Goal: Task Accomplishment & Management: Manage account settings

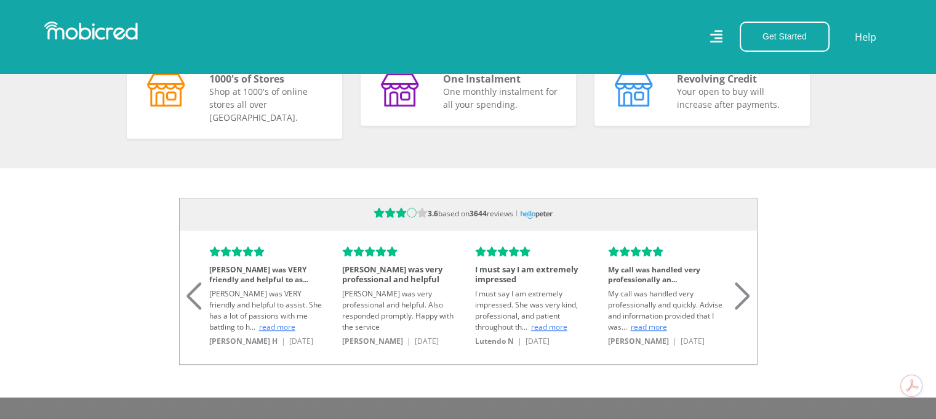
click at [190, 294] on div "Previous slide" at bounding box center [194, 280] width 17 height 27
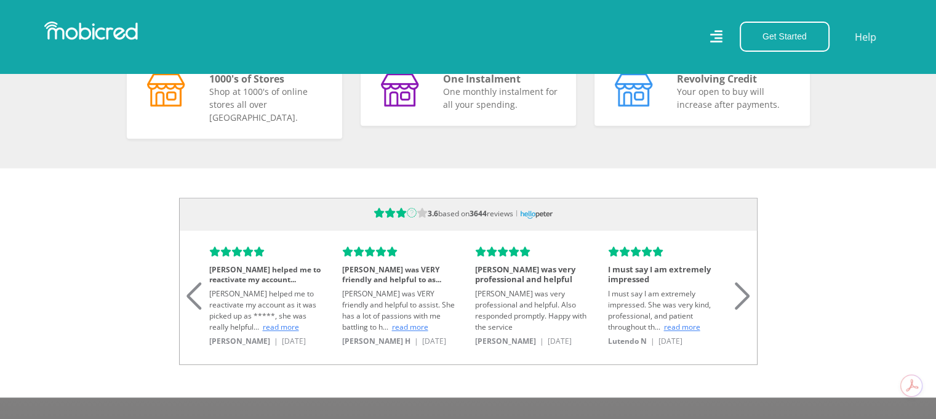
click at [190, 294] on div "Previous slide" at bounding box center [194, 280] width 17 height 27
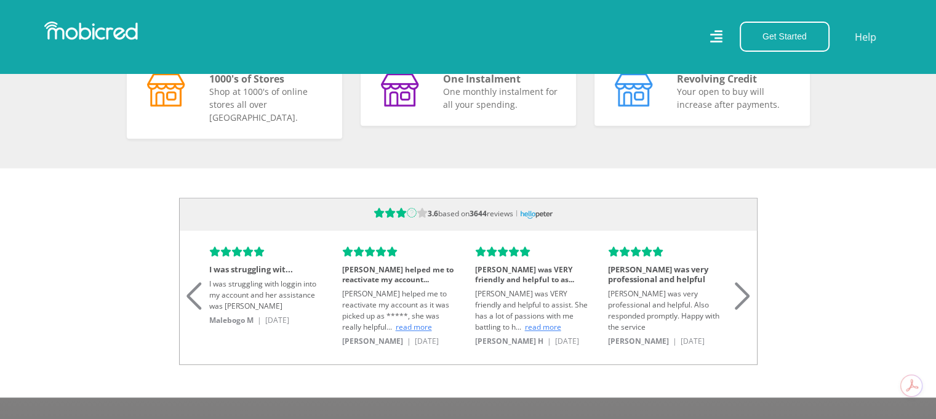
click at [190, 294] on div "Previous slide" at bounding box center [194, 280] width 17 height 27
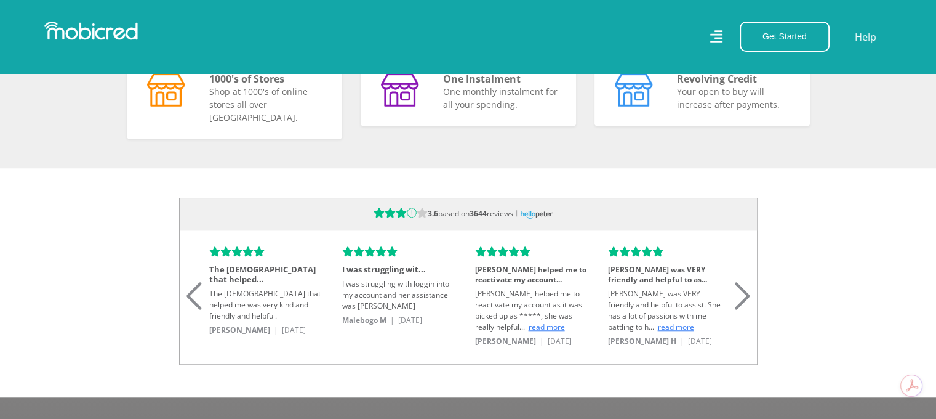
click at [190, 294] on div "Previous slide" at bounding box center [194, 280] width 17 height 27
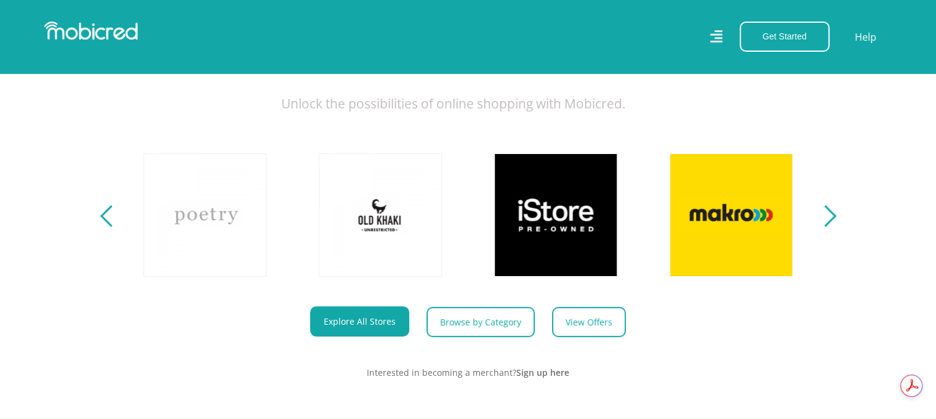
click at [829, 236] on section "Explore One Account. Infinite Possibilities. Unlock the possibilities of online…" at bounding box center [468, 191] width 936 height 454
click at [829, 227] on button "Next" at bounding box center [825, 215] width 15 height 25
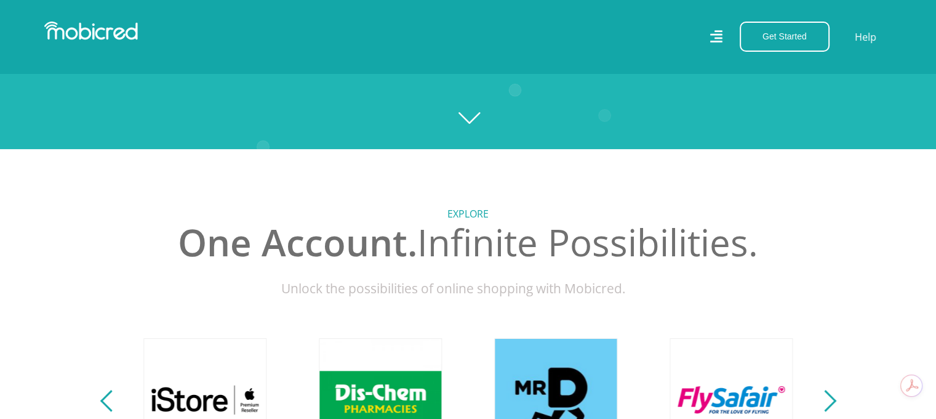
click at [464, 220] on h5 "Explore" at bounding box center [468, 214] width 683 height 12
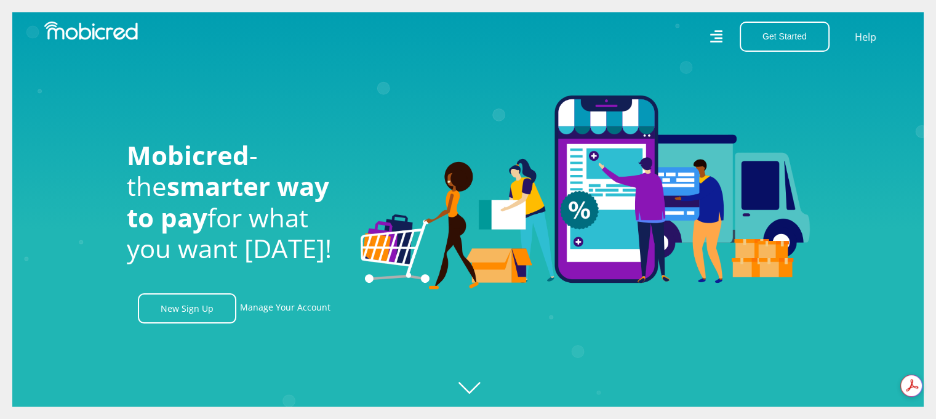
click at [723, 31] on icon at bounding box center [716, 37] width 13 height 18
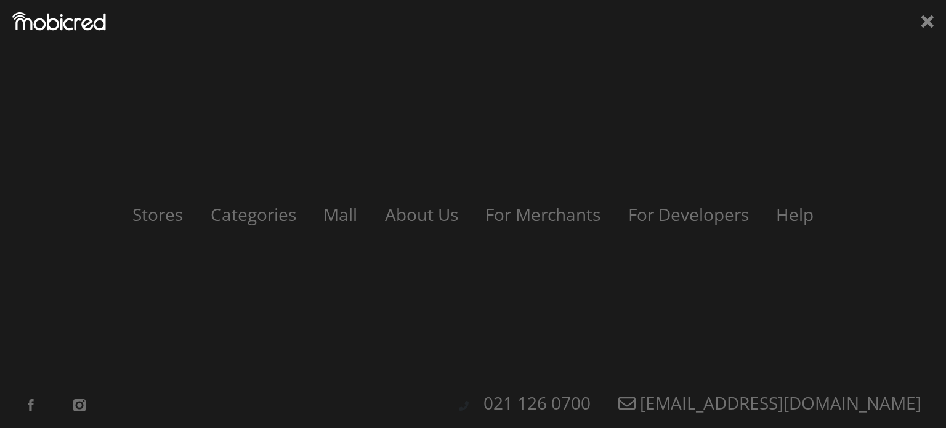
scroll to position [0, 2807]
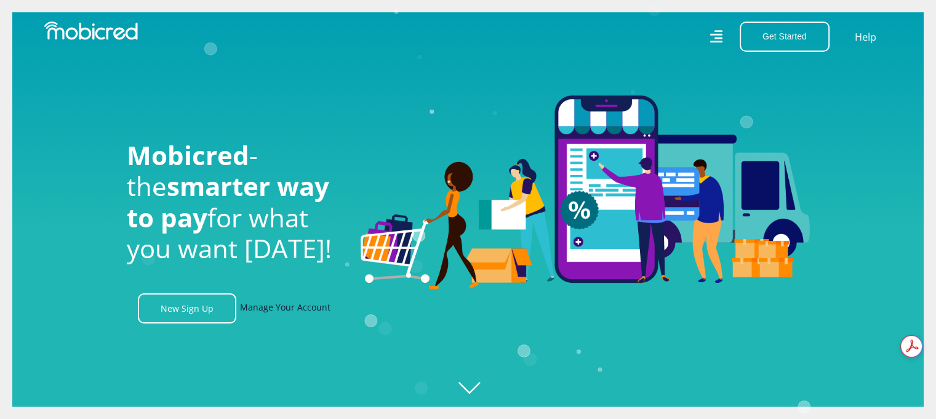
click at [305, 312] on link "Manage Your Account" at bounding box center [285, 308] width 91 height 30
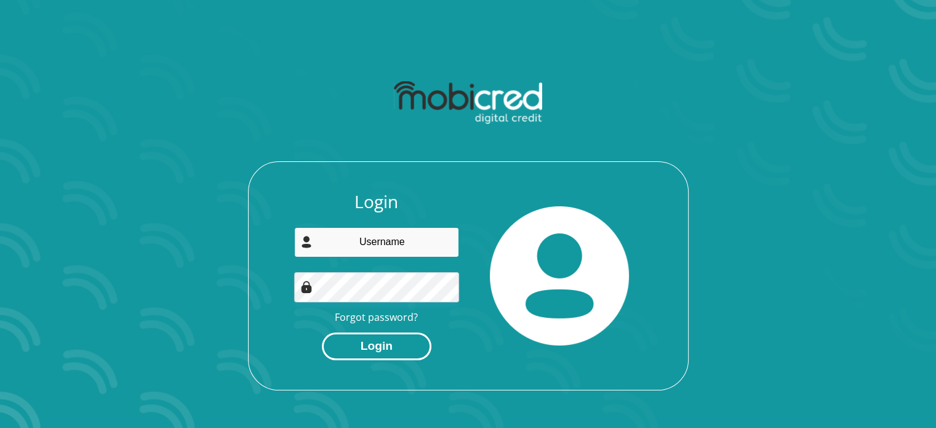
type input "kimtaliamaduray@gmail.com"
click at [375, 353] on button "Login" at bounding box center [377, 346] width 110 height 28
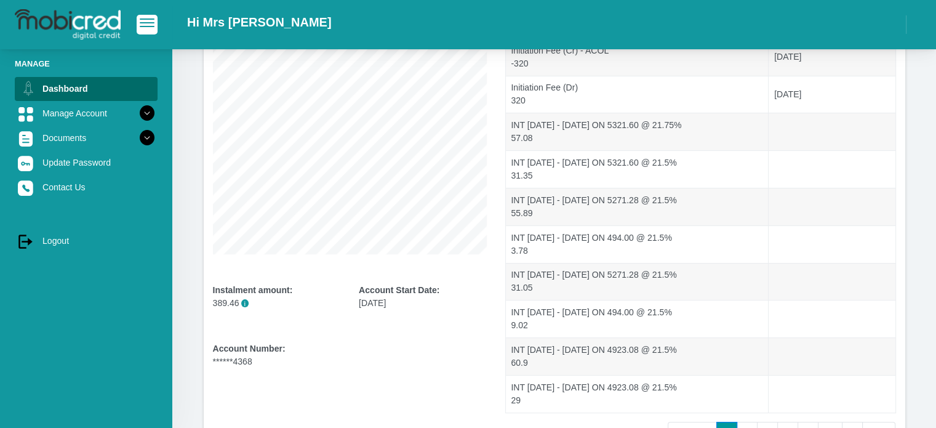
scroll to position [79, 0]
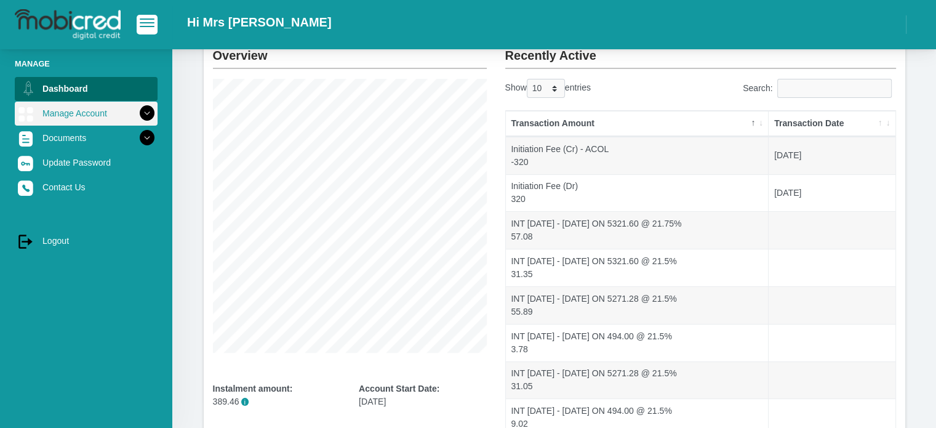
click at [83, 113] on link "Manage Account" at bounding box center [86, 113] width 143 height 23
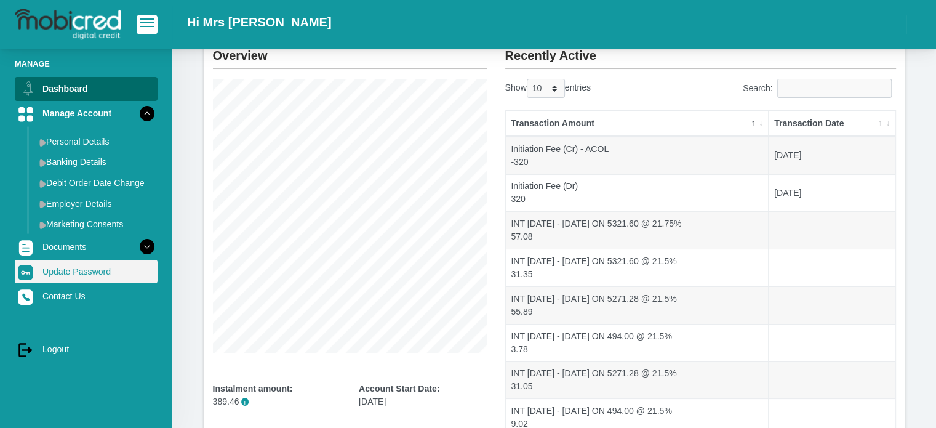
click at [71, 273] on link "Update Password" at bounding box center [86, 271] width 143 height 23
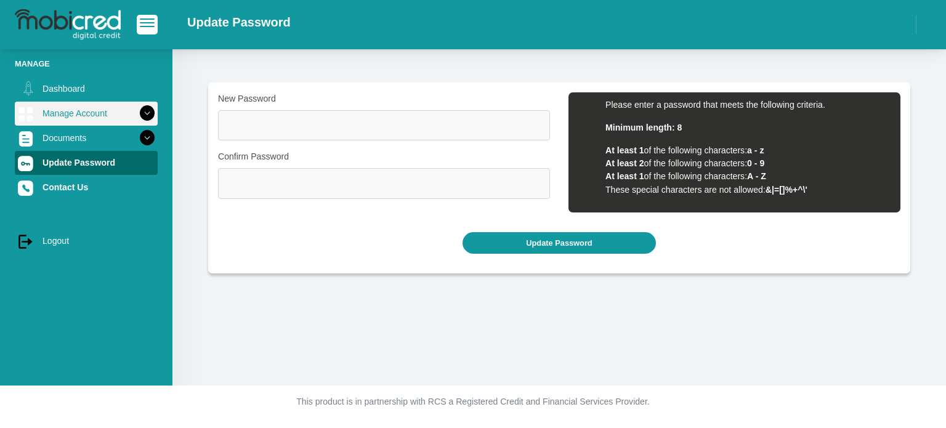
click at [89, 122] on link "Manage Account" at bounding box center [86, 113] width 143 height 23
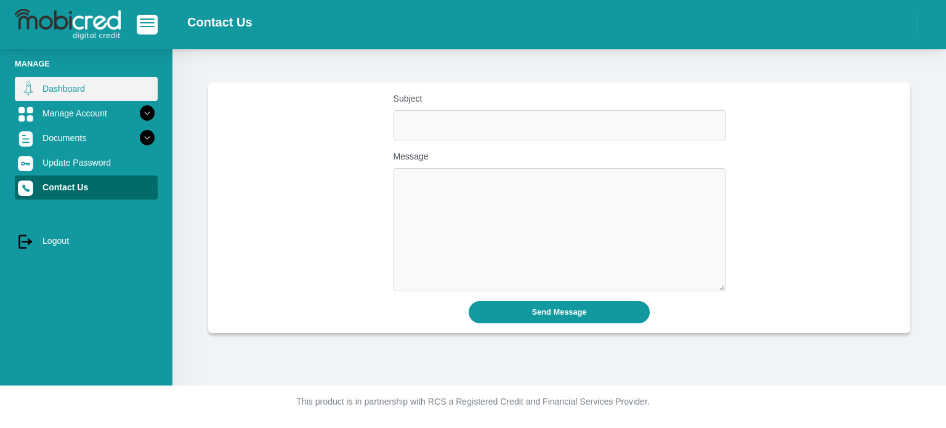
click at [81, 78] on link "Dashboard" at bounding box center [86, 88] width 143 height 23
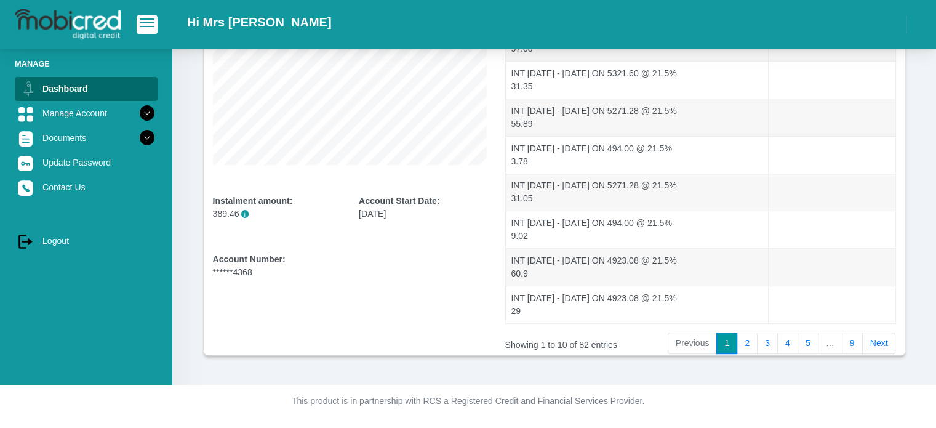
scroll to position [264, 0]
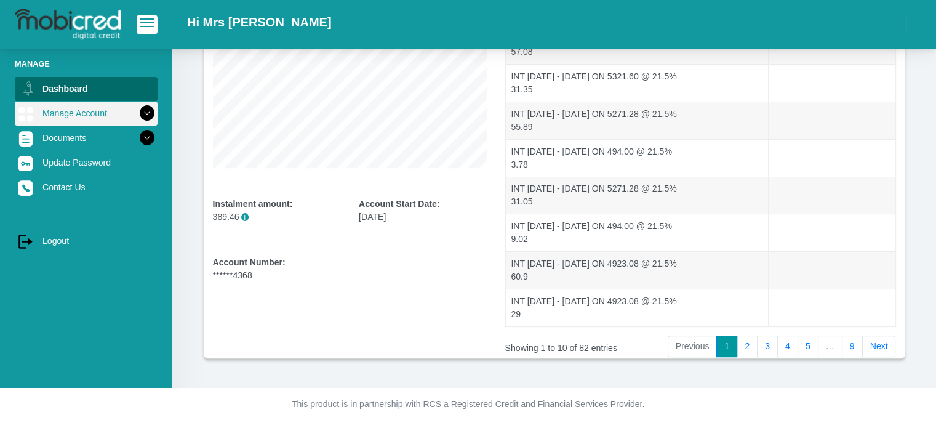
click at [70, 121] on link "Manage Account" at bounding box center [86, 113] width 143 height 23
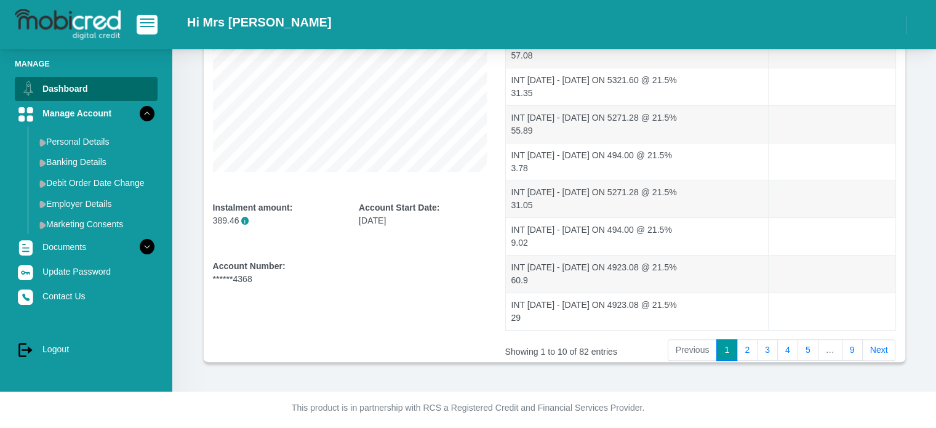
scroll to position [259, 0]
